Goal: Information Seeking & Learning: Understand process/instructions

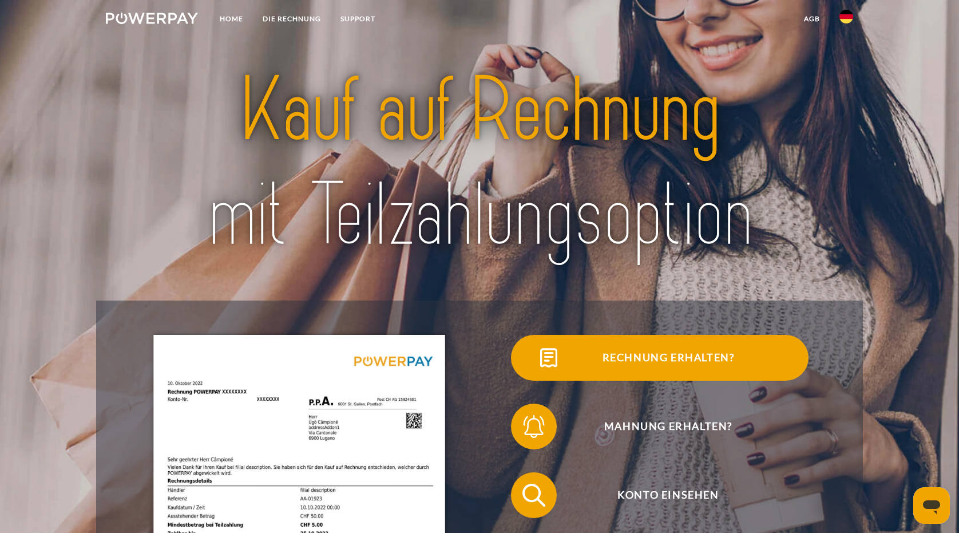
click at [668, 360] on span "Rechnung erhalten?" at bounding box center [668, 358] width 280 height 46
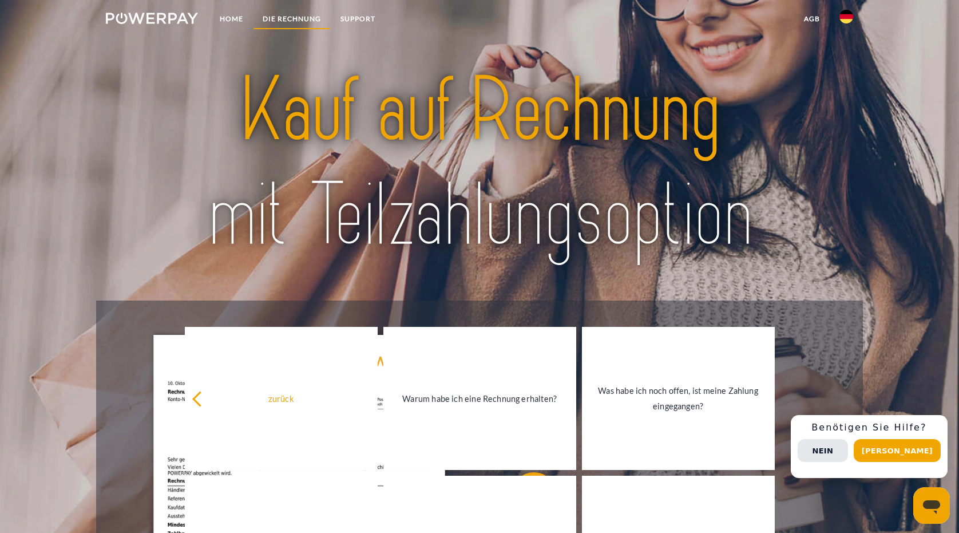
click at [310, 17] on link "DIE RECHNUNG" at bounding box center [292, 19] width 78 height 21
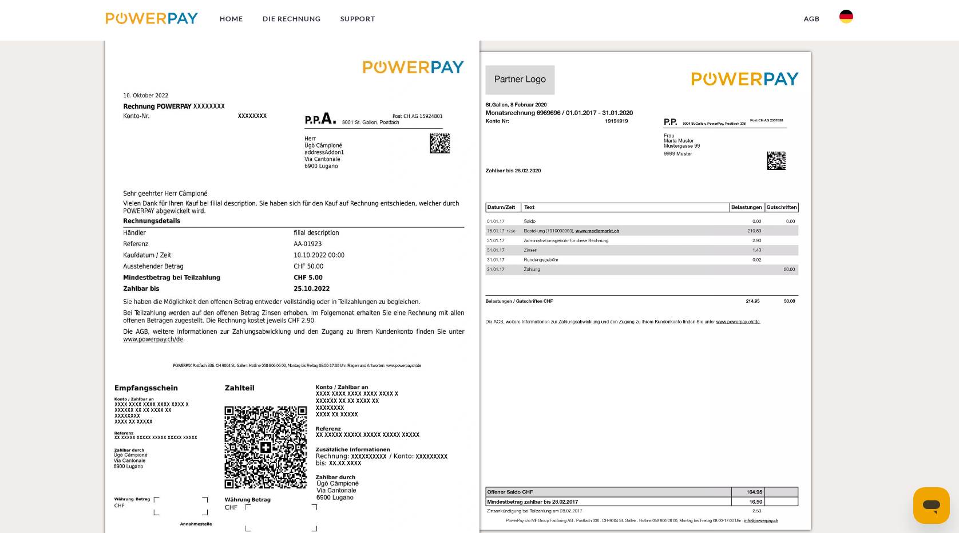
scroll to position [959, 0]
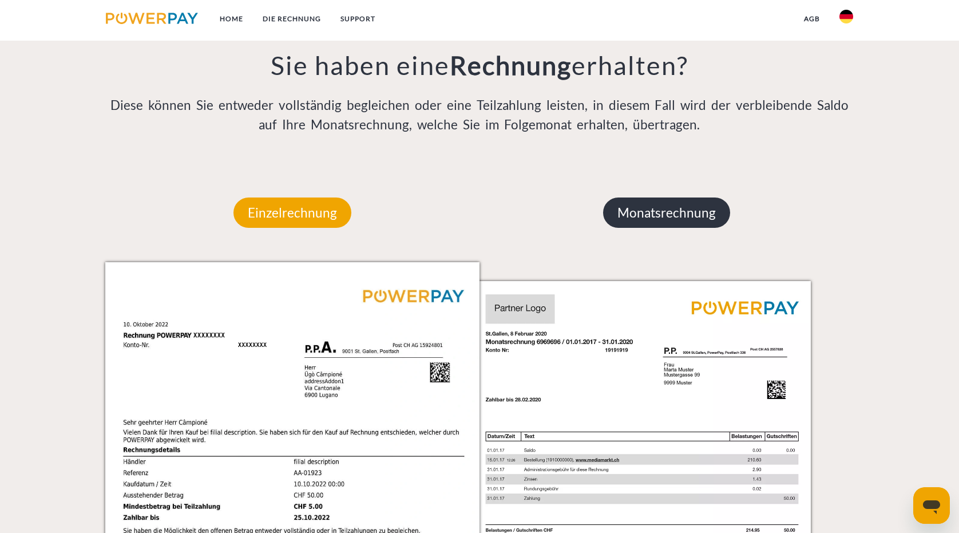
click at [681, 223] on p "Monatsrechnung" at bounding box center [666, 212] width 127 height 31
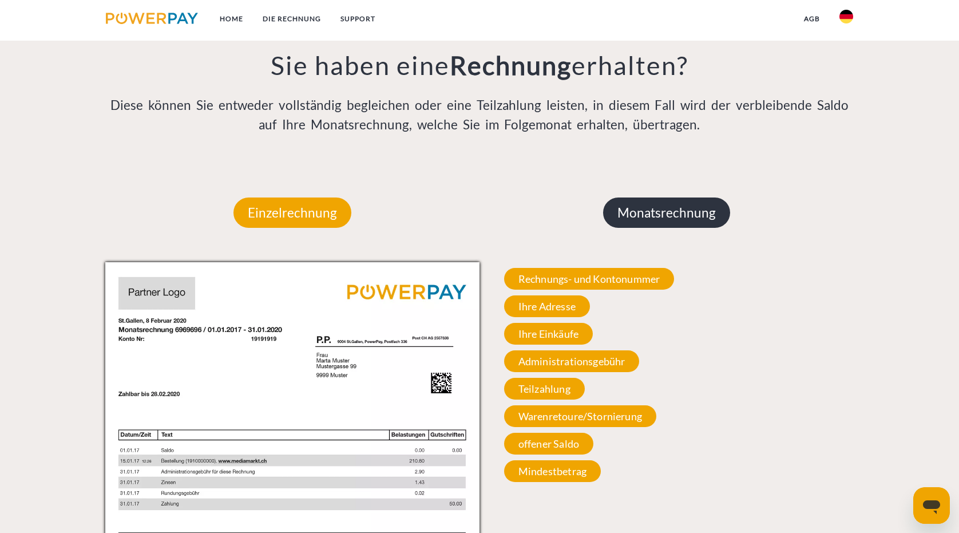
click at [669, 220] on p "Monatsrechnung" at bounding box center [666, 212] width 127 height 31
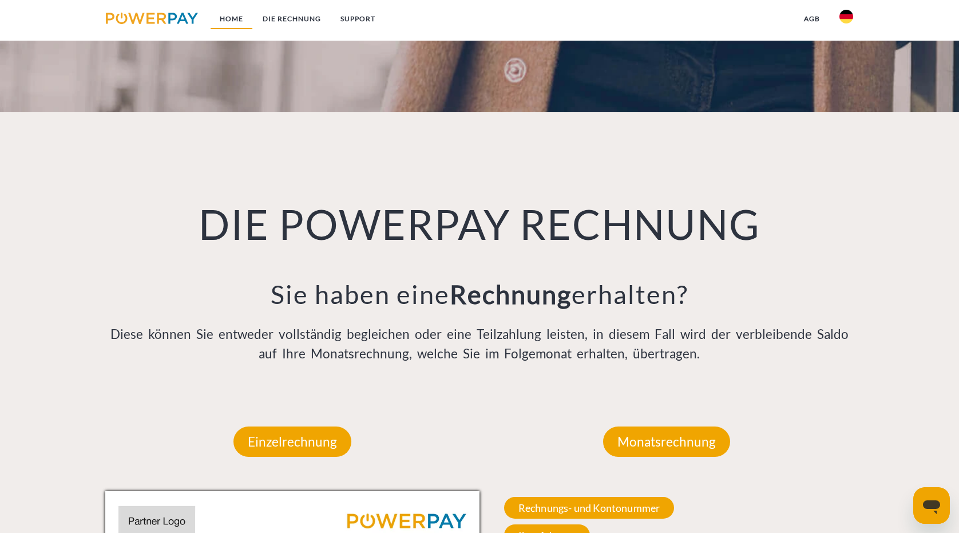
click at [244, 20] on link "Home" at bounding box center [231, 19] width 43 height 21
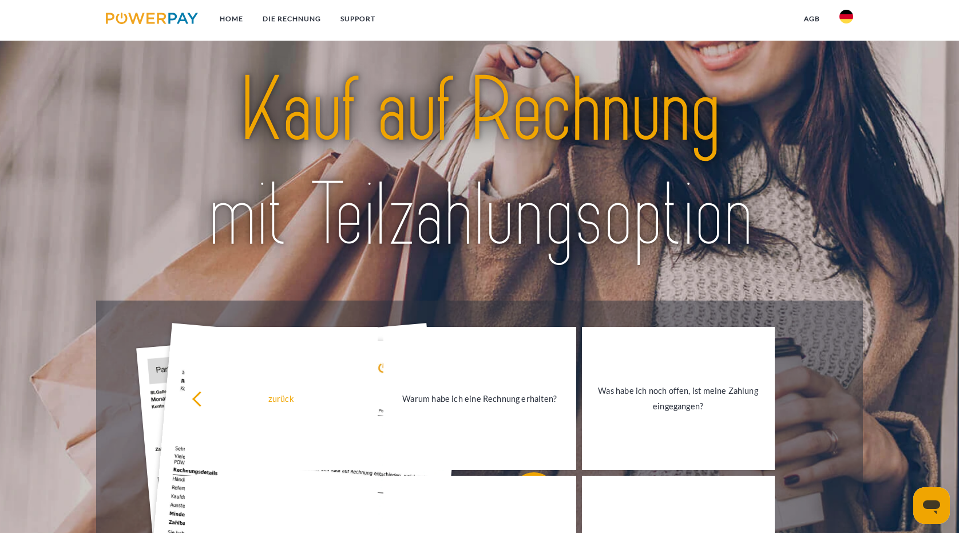
scroll to position [57, 0]
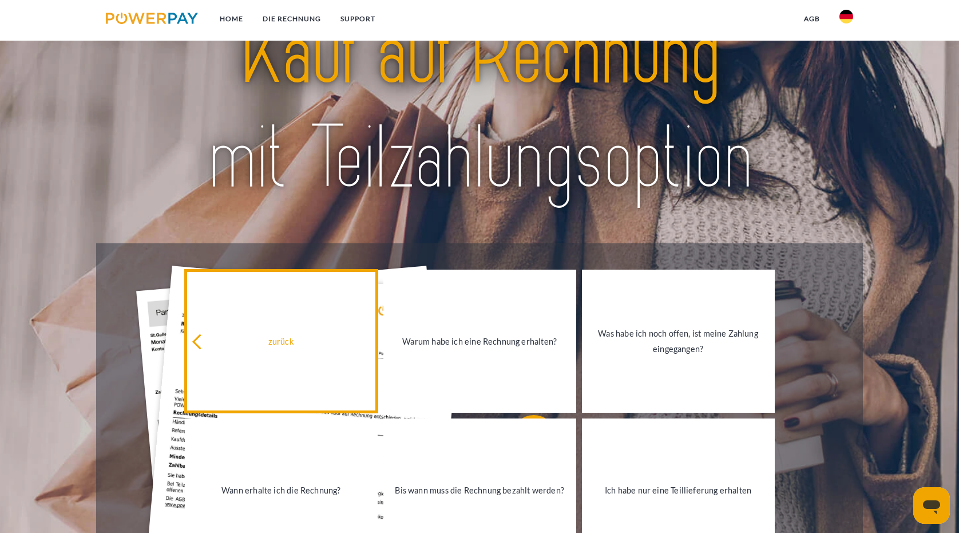
click at [284, 343] on div "zurück" at bounding box center [281, 340] width 179 height 15
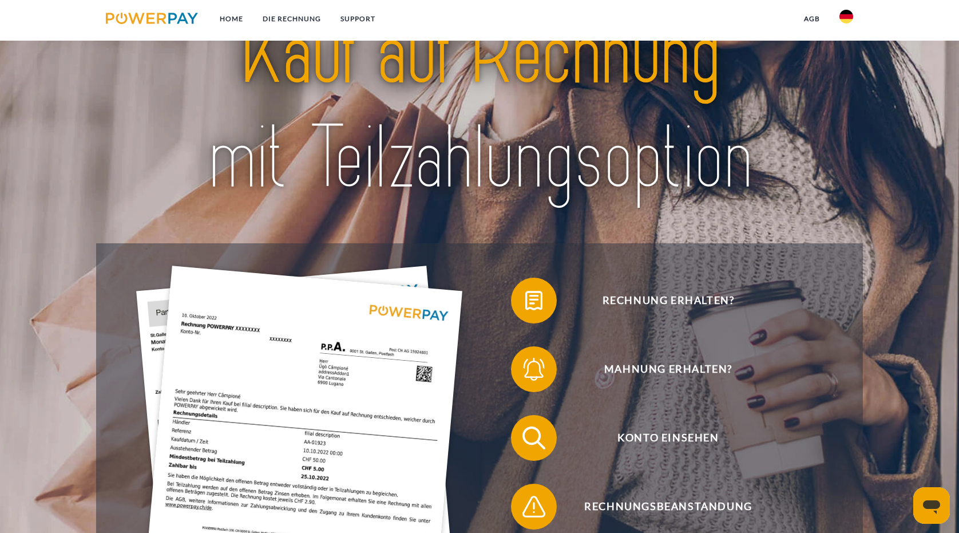
scroll to position [229, 0]
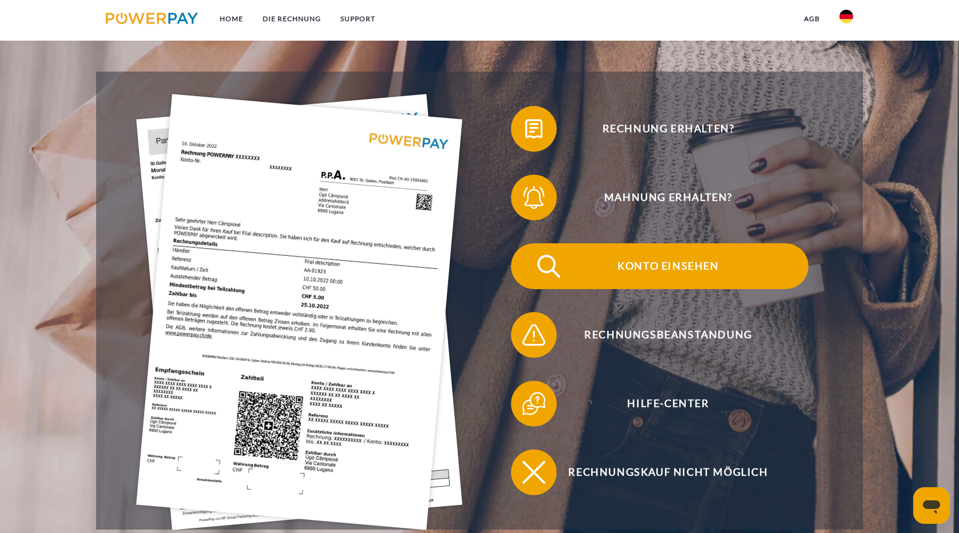
click at [710, 275] on span "Konto einsehen" at bounding box center [668, 266] width 280 height 46
